Goal: Communication & Community: Answer question/provide support

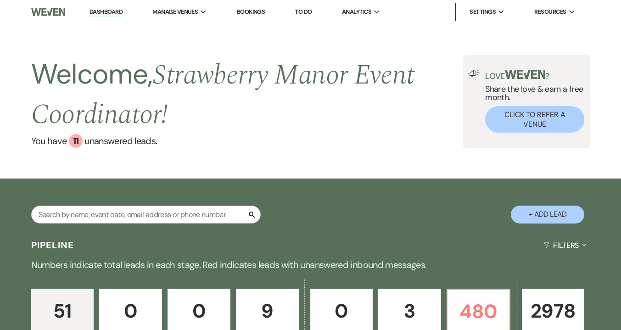
click at [327, 264] on p "Numbers indicate total leads in each stage. Red indicates leads with unanswered…" at bounding box center [310, 264] width 621 height 15
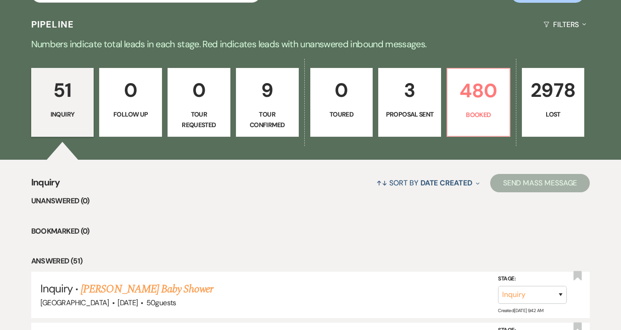
scroll to position [92, 0]
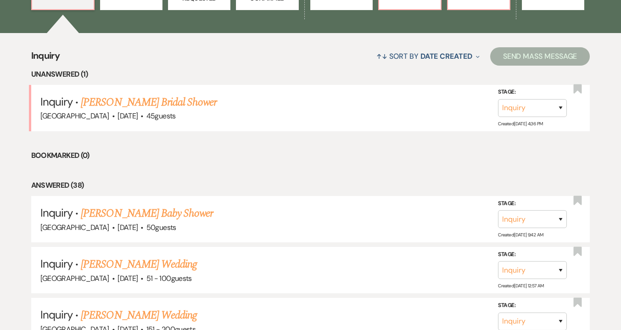
click at [155, 101] on link "[PERSON_NAME] Bridal Shower" at bounding box center [149, 102] width 136 height 17
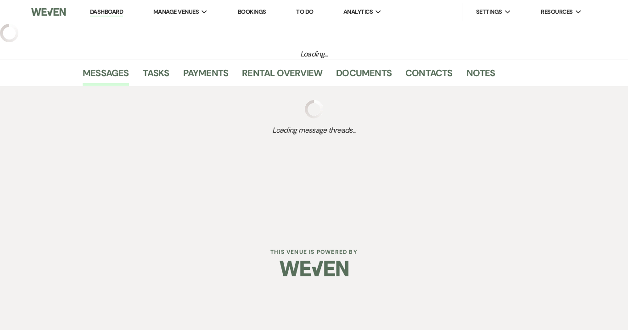
select select "5"
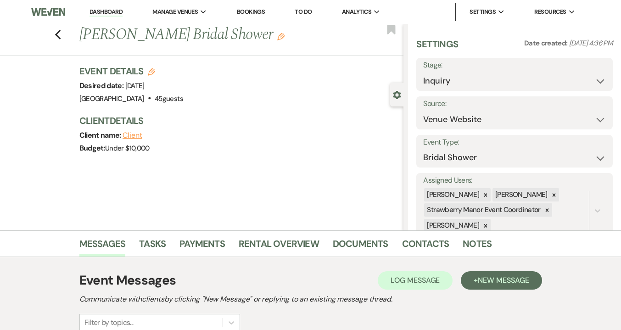
click at [57, 32] on div "Previous Michelle Baye's Bridal Shower Edit Bookmark" at bounding box center [199, 40] width 408 height 32
click at [61, 33] on icon "Previous" at bounding box center [58, 34] width 7 height 11
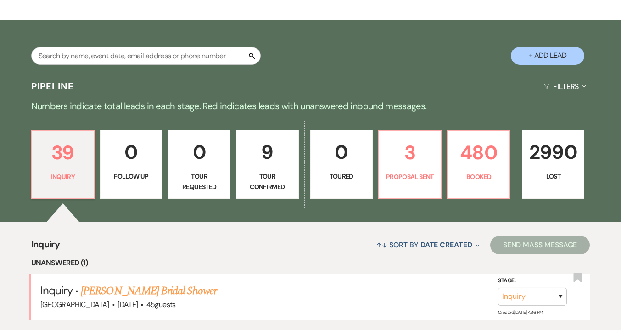
scroll to position [210, 0]
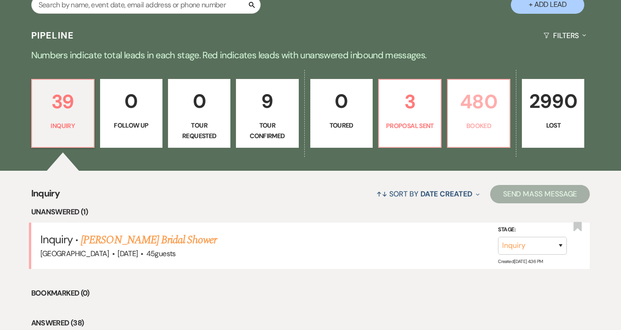
click at [476, 96] on p "480" at bounding box center [478, 101] width 50 height 31
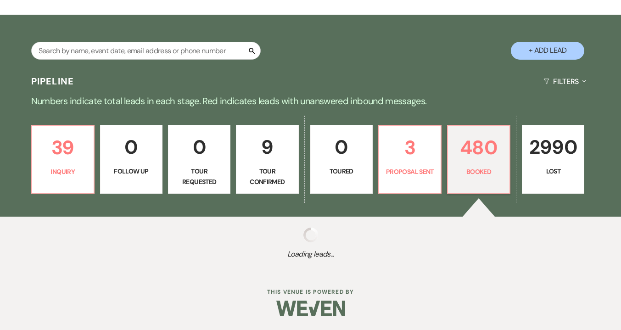
scroll to position [165, 0]
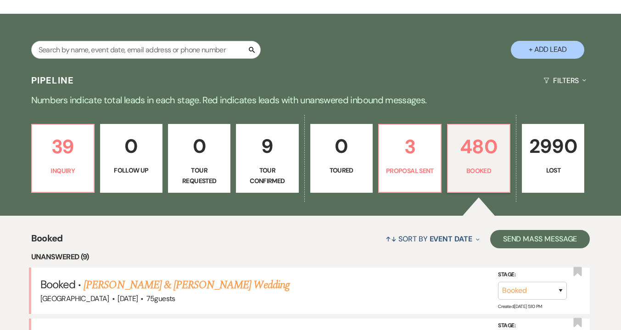
click at [157, 124] on link "0 Follow Up" at bounding box center [131, 158] width 62 height 69
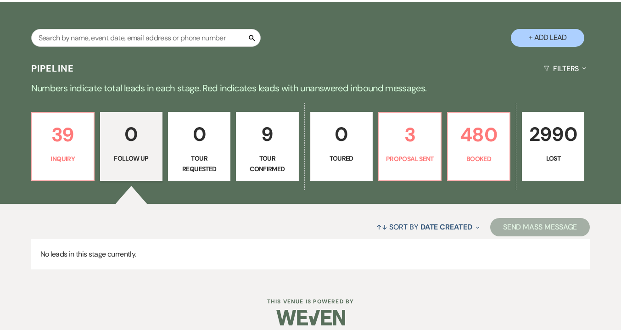
scroll to position [187, 0]
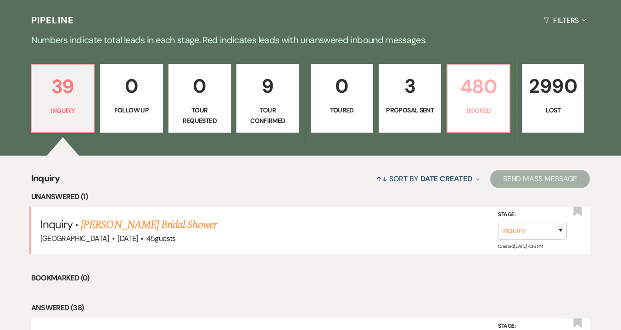
click at [493, 113] on p "Booked" at bounding box center [478, 111] width 50 height 10
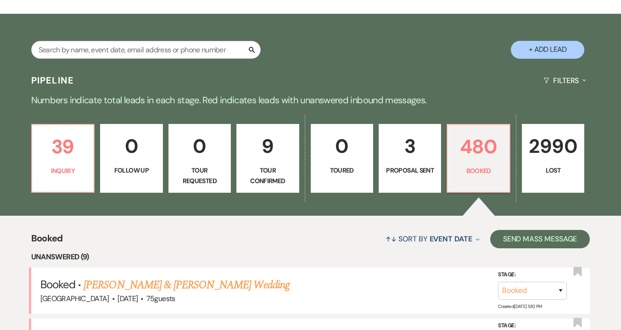
click at [125, 328] on link "[PERSON_NAME] & [PERSON_NAME] [PERSON_NAME] Wedding" at bounding box center [226, 336] width 286 height 17
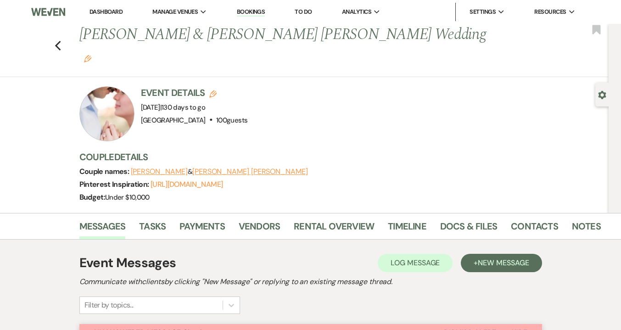
click at [61, 40] on icon "Previous" at bounding box center [58, 45] width 7 height 11
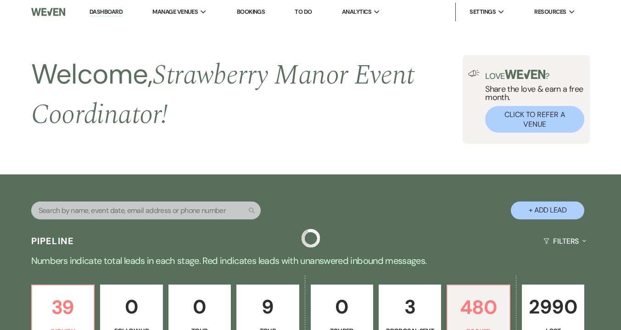
scroll to position [408, 0]
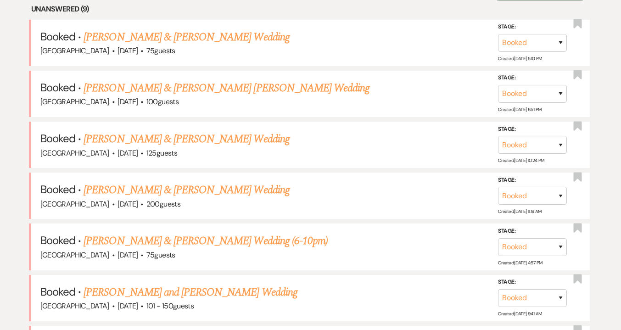
click at [143, 154] on span "·" at bounding box center [141, 154] width 3 height 0
click at [121, 135] on link "[PERSON_NAME] & [PERSON_NAME] Wedding" at bounding box center [186, 139] width 206 height 17
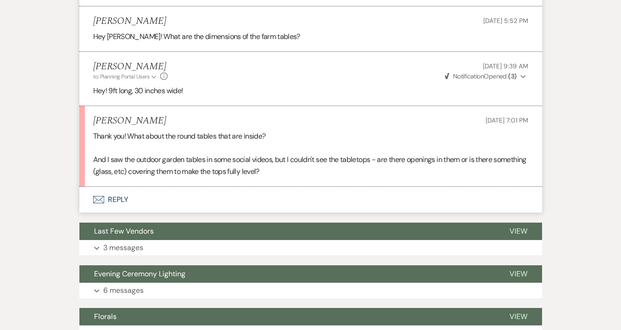
scroll to position [735, 0]
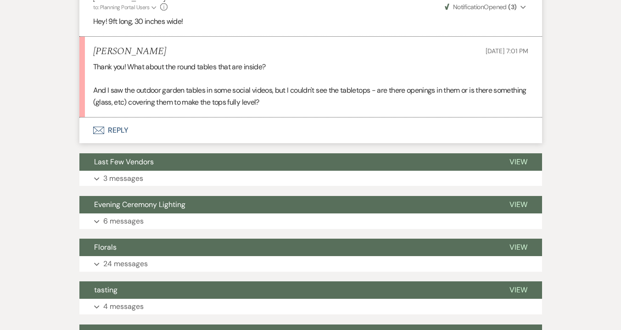
click at [106, 124] on button "Envelope Reply" at bounding box center [310, 130] width 462 height 26
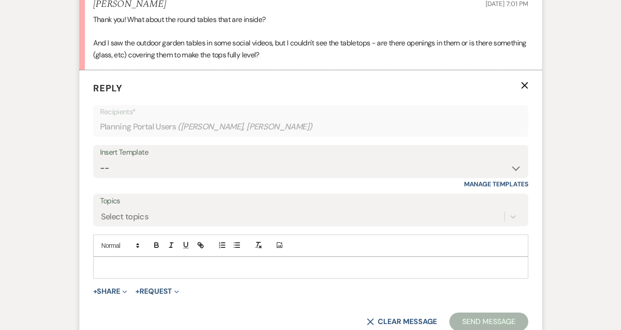
scroll to position [920, 0]
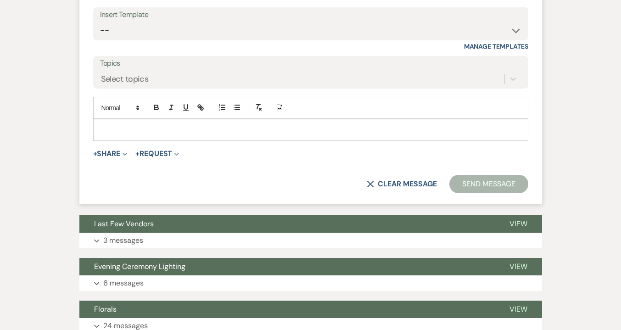
click at [167, 128] on p at bounding box center [310, 130] width 420 height 10
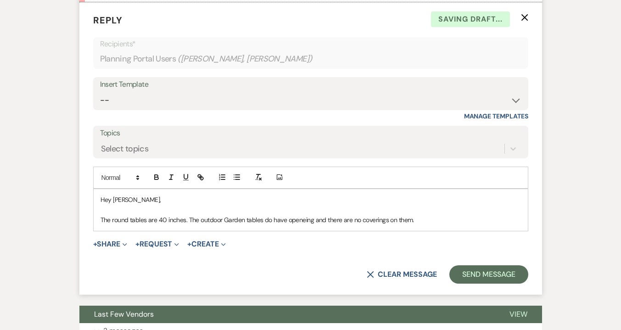
scroll to position [882, 0]
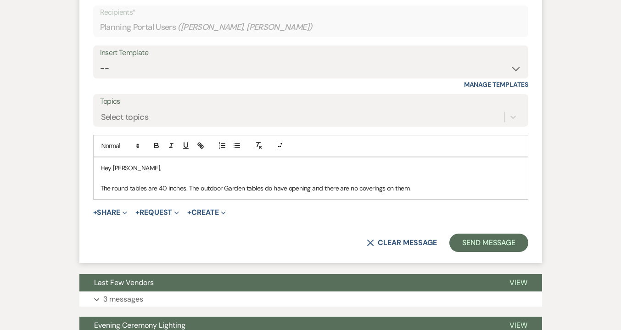
click at [230, 187] on p "The round tables are 40 inches. The outdoor Garden tables do have opening and t…" at bounding box center [310, 188] width 420 height 10
click at [310, 188] on p "The round tables are 40 inches. The outdoor garden tables do have opening and t…" at bounding box center [310, 188] width 420 height 10
click at [420, 186] on p "The round tables are 40 inches. The outdoor garden tables do have openings and …" at bounding box center [310, 188] width 420 height 10
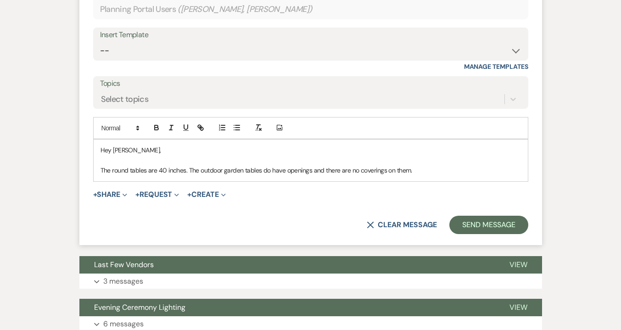
scroll to position [928, 0]
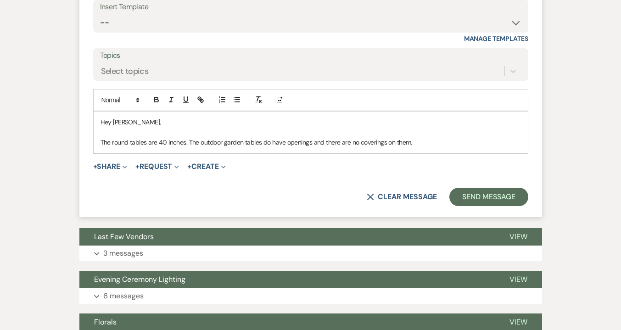
click at [169, 122] on p "Hey [PERSON_NAME]," at bounding box center [310, 122] width 420 height 10
click at [426, 142] on p "The round tables are 40 inches. The outdoor garden tables do have openings and …" at bounding box center [310, 142] width 420 height 10
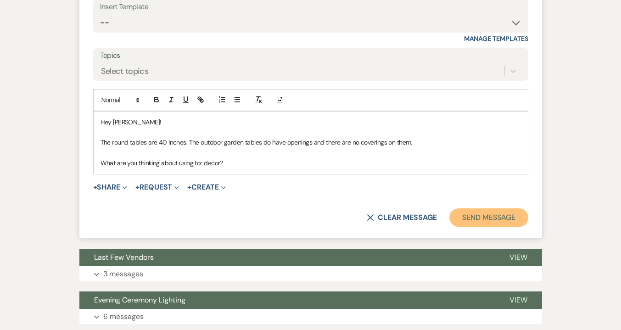
click at [485, 218] on button "Send Message" at bounding box center [488, 217] width 78 height 18
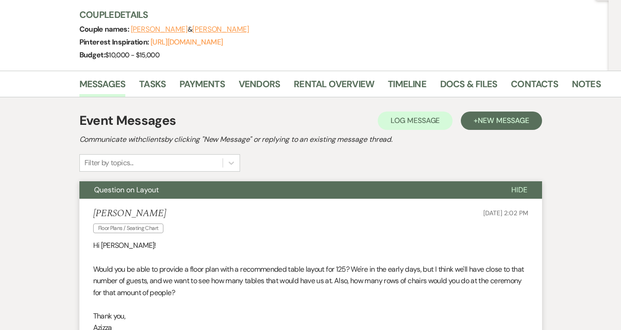
scroll to position [0, 0]
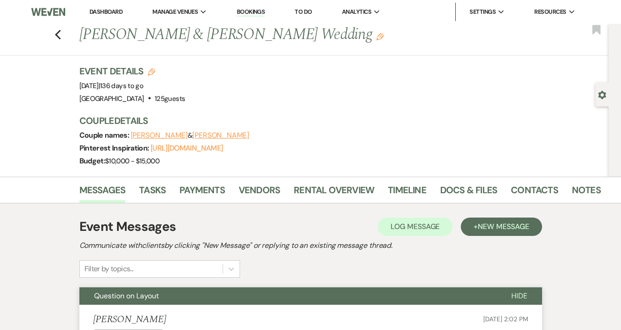
click at [57, 30] on div "Previous [PERSON_NAME] & [PERSON_NAME] Wedding Edit Bookmark" at bounding box center [301, 40] width 613 height 32
click at [61, 33] on icon "Previous" at bounding box center [58, 34] width 7 height 11
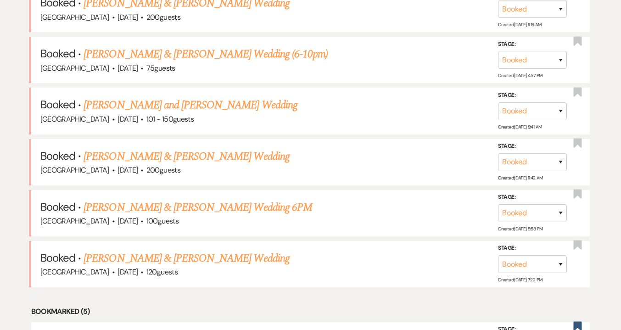
scroll to position [592, 0]
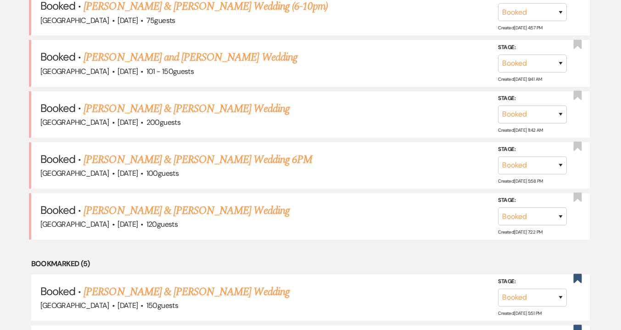
click at [173, 158] on link "[PERSON_NAME] & [PERSON_NAME] Wedding 6PM" at bounding box center [197, 159] width 228 height 17
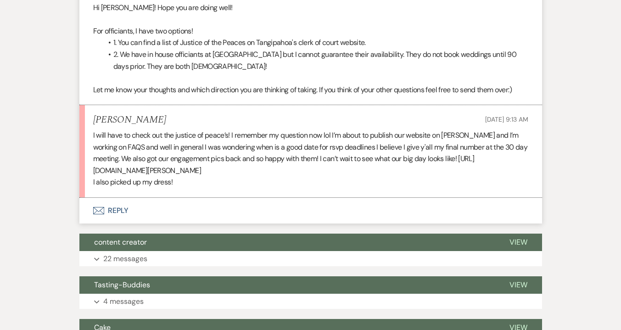
scroll to position [413, 0]
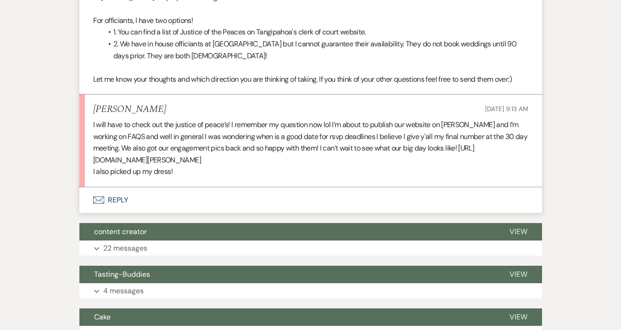
drag, startPoint x: 90, startPoint y: 160, endPoint x: 397, endPoint y: 161, distance: 307.4
click at [397, 161] on li "[PERSON_NAME] [DATE] 9:13 AM I will have to check out the justice of peace’s! I…" at bounding box center [310, 141] width 462 height 93
click at [390, 161] on p "I will have to check out the justice of peace’s! I remember my question now lol…" at bounding box center [310, 142] width 435 height 47
click at [111, 202] on button "Envelope Reply" at bounding box center [310, 200] width 462 height 26
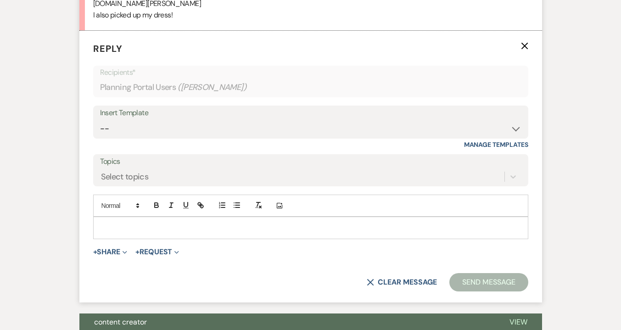
scroll to position [571, 0]
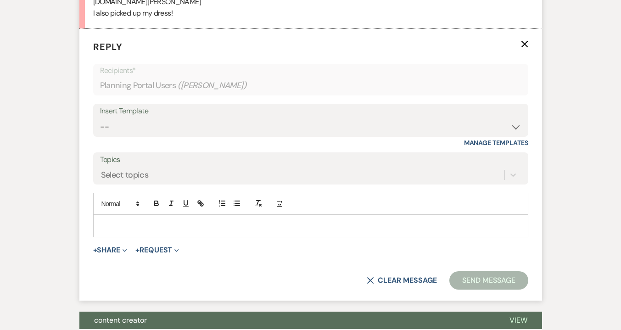
click at [133, 226] on p at bounding box center [310, 226] width 420 height 10
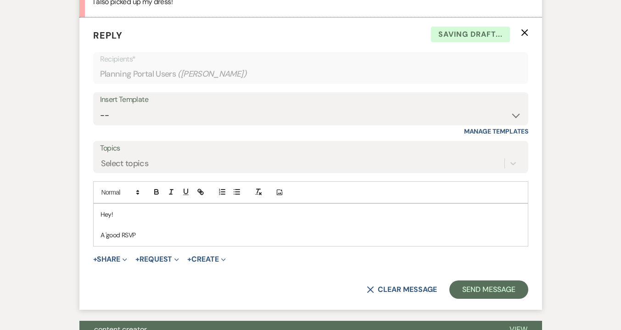
scroll to position [617, 0]
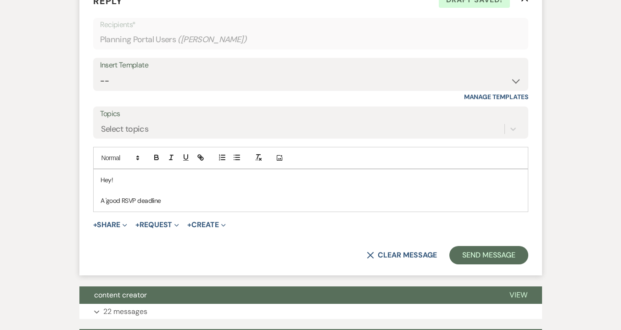
click at [107, 202] on p "A 'good RSVP deadline" at bounding box center [310, 200] width 420 height 10
click at [193, 200] on p "A good RSVP deadline" at bounding box center [310, 200] width 420 height 10
click at [105, 203] on p "A good RSVP deadline" at bounding box center [310, 200] width 420 height 10
click at [265, 204] on p "[DATE] would be a good RSVP deadline" at bounding box center [310, 200] width 420 height 10
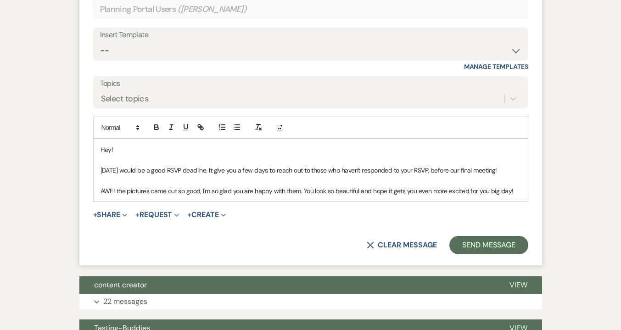
scroll to position [663, 0]
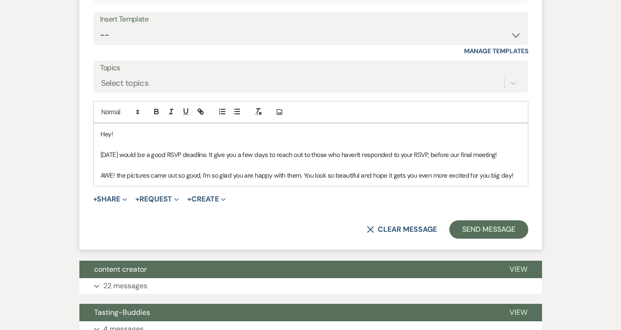
click at [434, 152] on p "[DATE] would be a good RSVP deadline. It give you a few days to reach out to th…" at bounding box center [310, 155] width 420 height 10
click at [118, 174] on p "AWE! the pictures came out so good, I'm so glad you are happy with them. You lo…" at bounding box center [310, 175] width 420 height 10
click at [484, 227] on button "Send Message" at bounding box center [488, 229] width 78 height 18
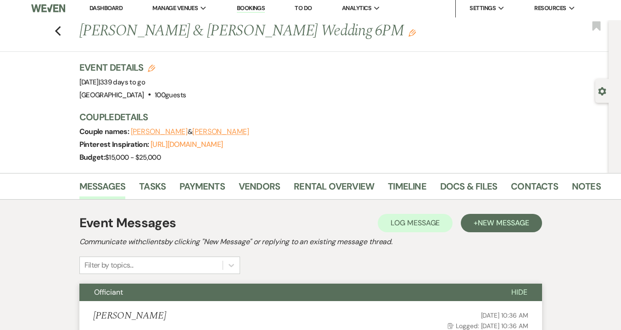
scroll to position [0, 0]
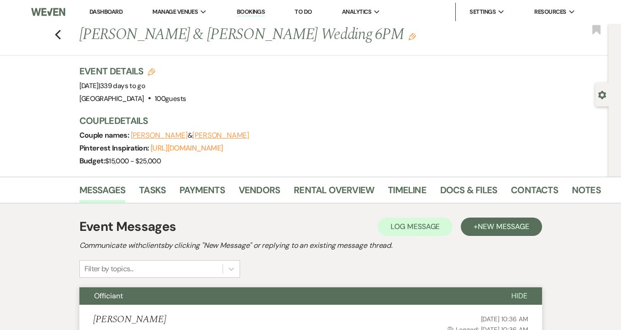
click at [0, 0] on link "Log Out" at bounding box center [0, 0] width 0 height 0
